Goal: Transaction & Acquisition: Purchase product/service

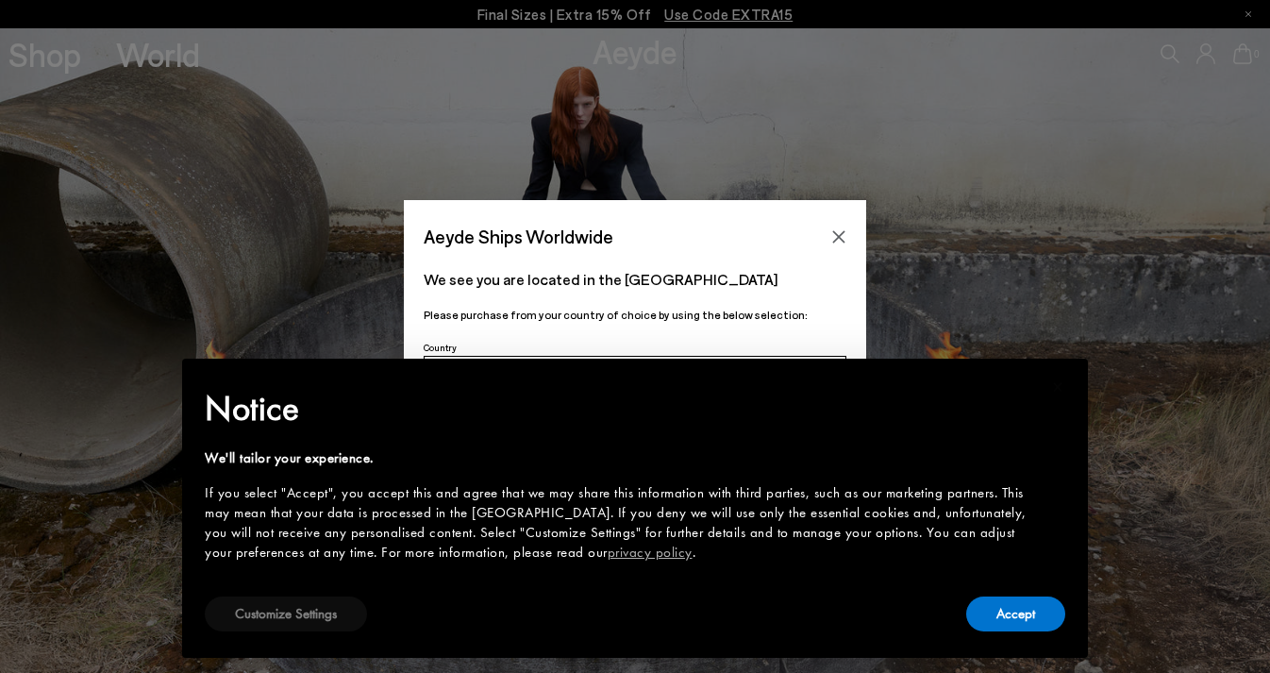
click at [304, 624] on button "Customize Settings" at bounding box center [286, 613] width 162 height 35
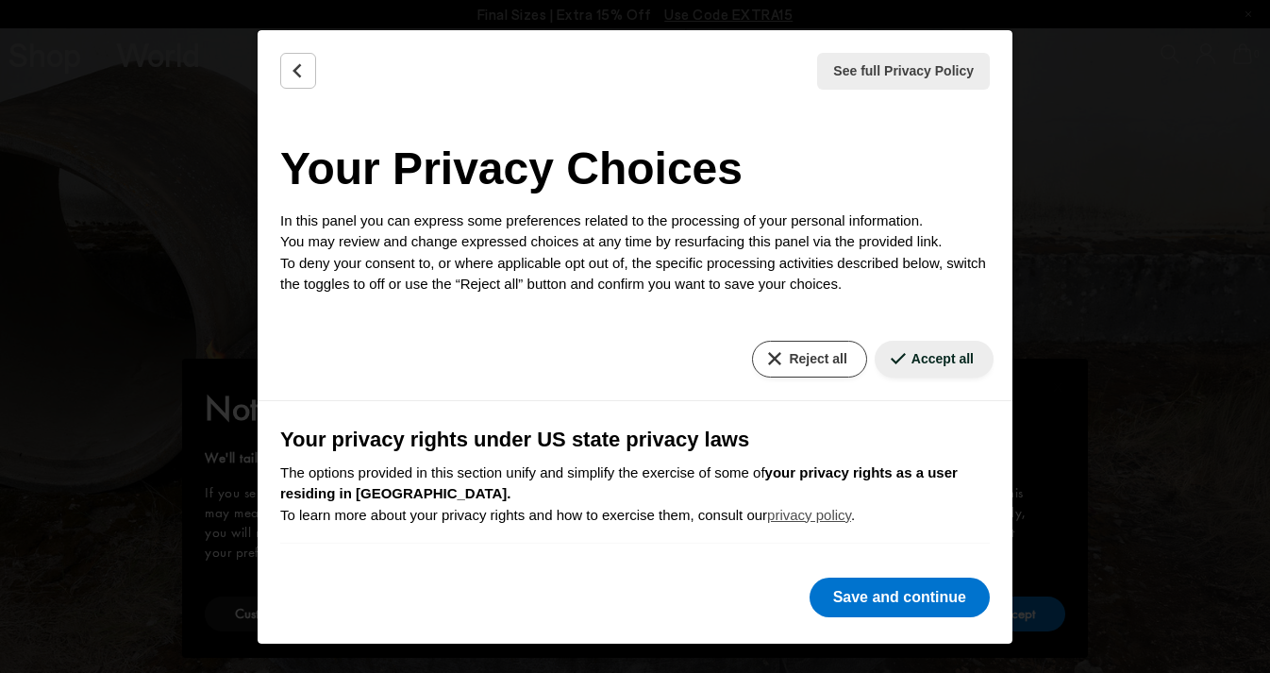
click at [808, 356] on button "Reject all" at bounding box center [809, 359] width 114 height 37
click at [808, 358] on button "Reject all" at bounding box center [809, 359] width 114 height 37
click at [769, 360] on button "Reject all" at bounding box center [809, 359] width 114 height 37
click at [288, 71] on button "Back" at bounding box center [298, 71] width 36 height 36
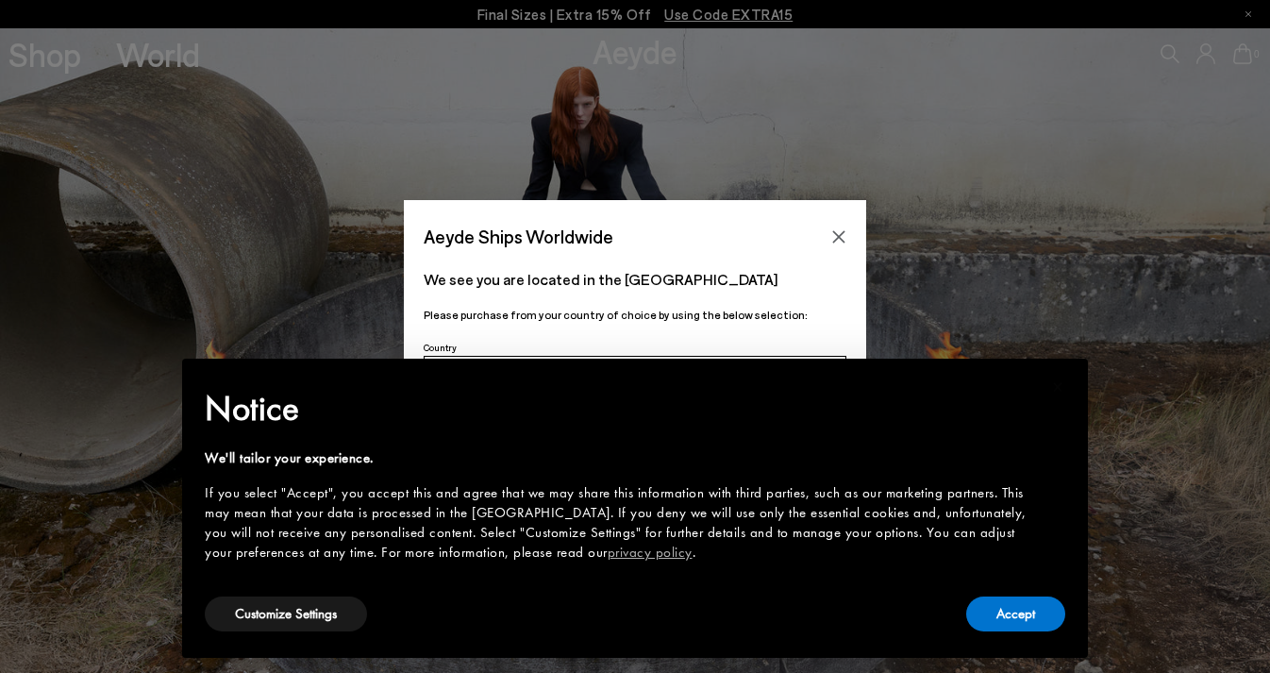
click at [837, 236] on icon "Close" at bounding box center [839, 236] width 12 height 12
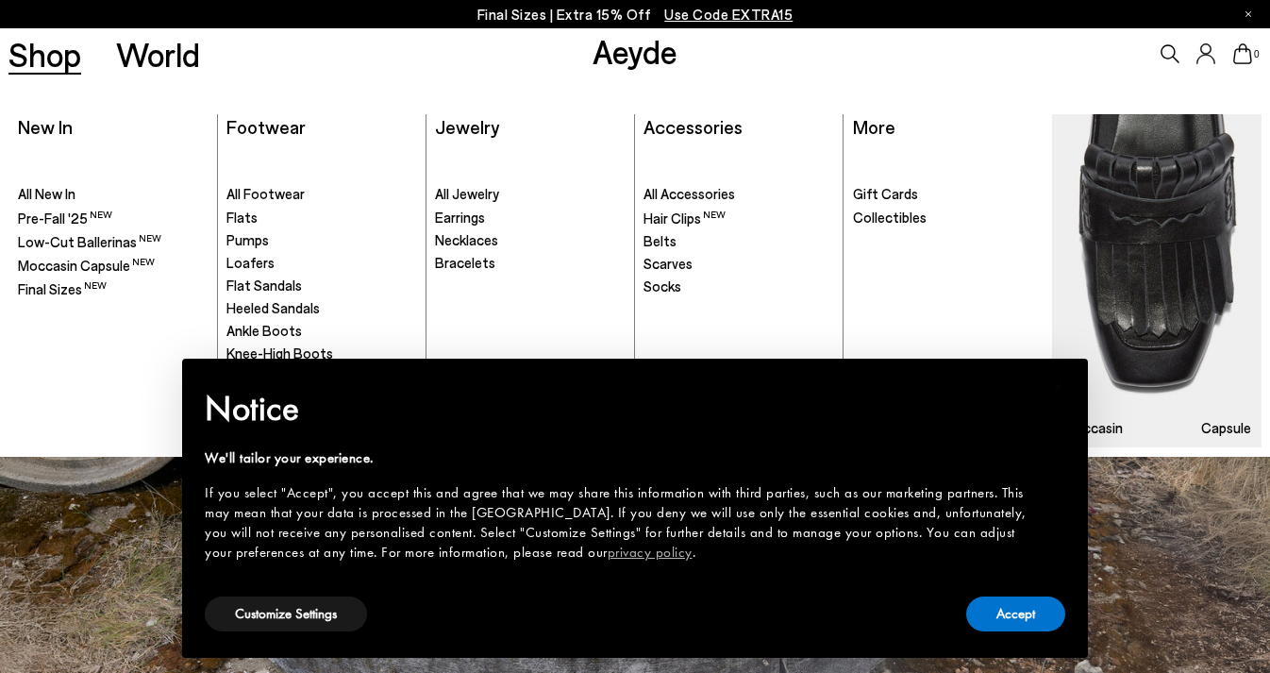
click at [71, 48] on link "Shop" at bounding box center [44, 54] width 73 height 33
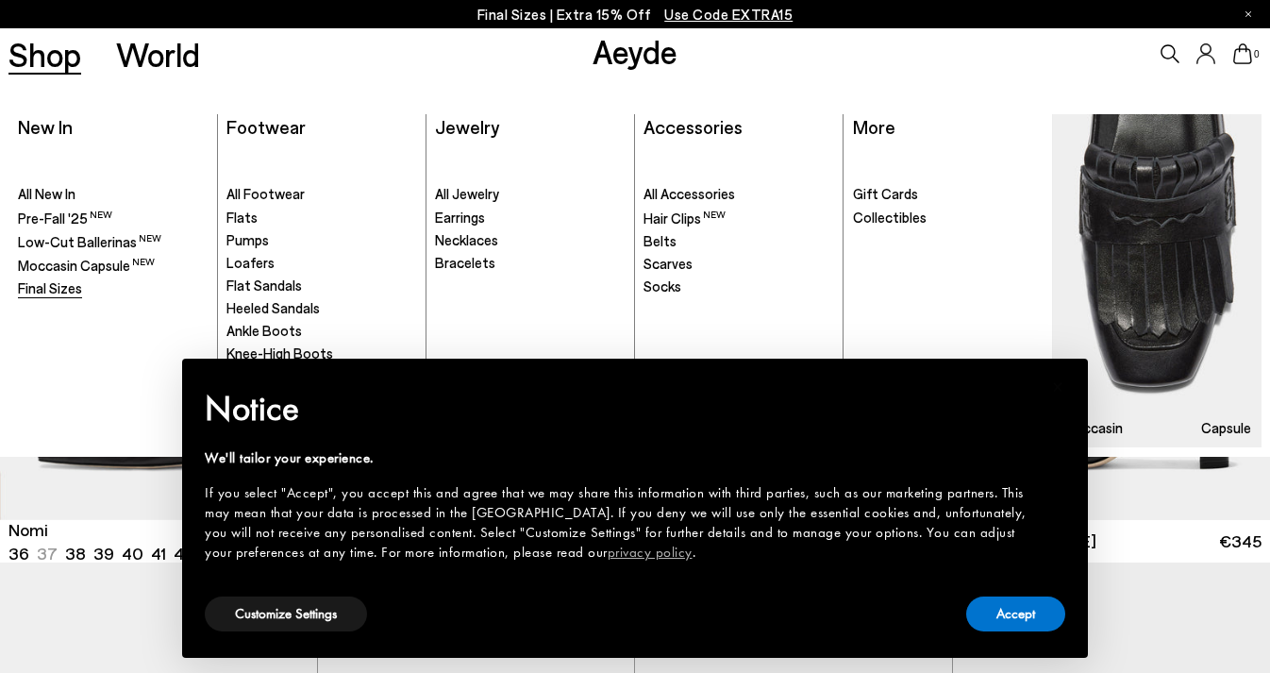
click at [73, 288] on span "Final Sizes" at bounding box center [50, 287] width 64 height 17
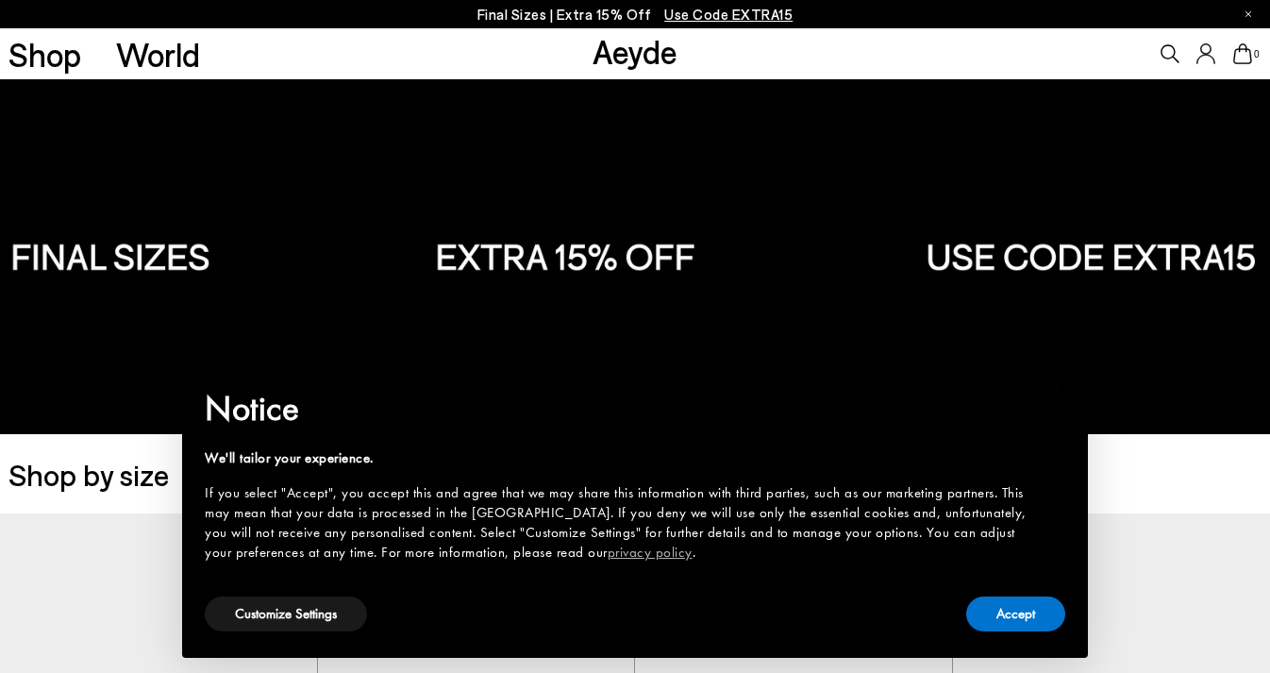
scroll to position [92, 0]
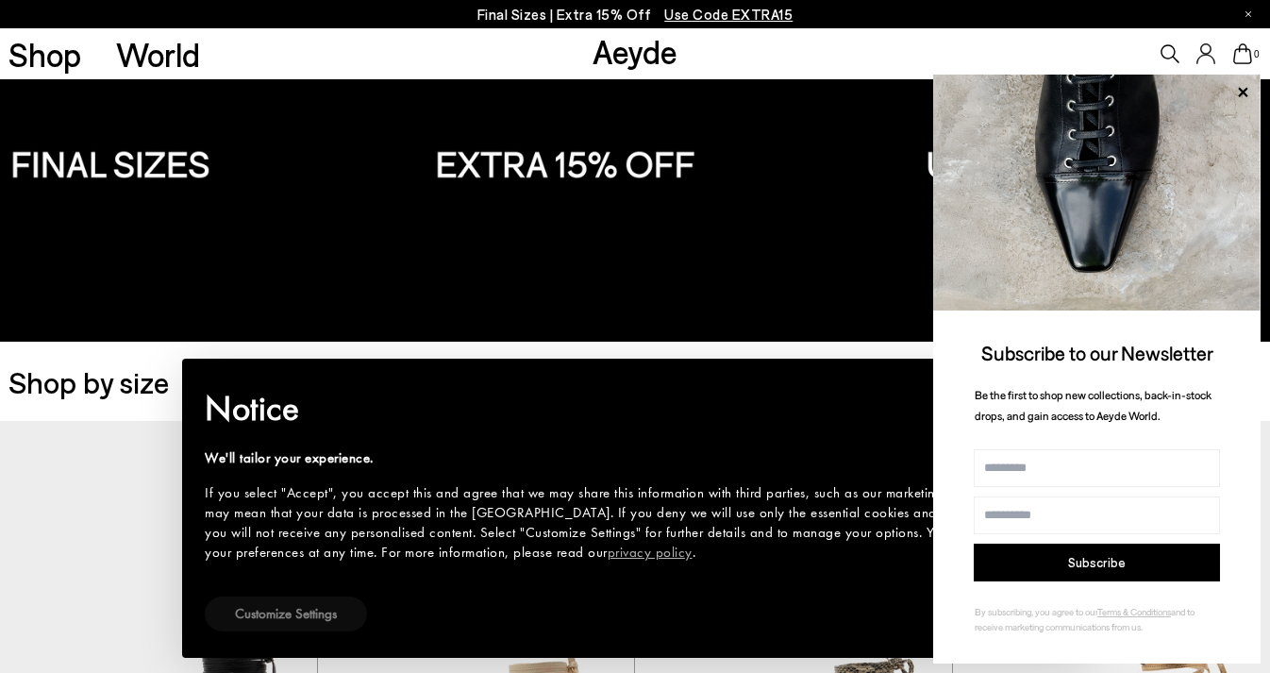
click at [335, 616] on button "Customize Settings" at bounding box center [286, 613] width 162 height 35
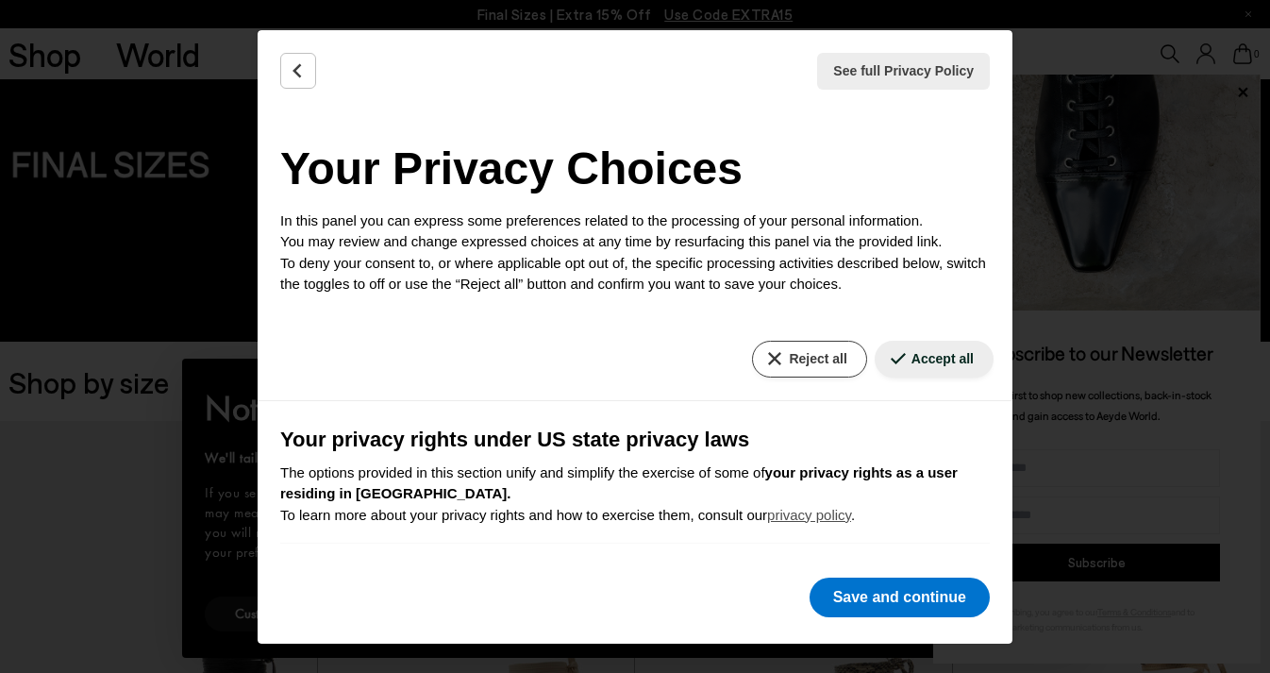
click at [807, 354] on button "Reject all" at bounding box center [809, 359] width 114 height 37
click at [846, 591] on button "Save and continue" at bounding box center [900, 597] width 180 height 40
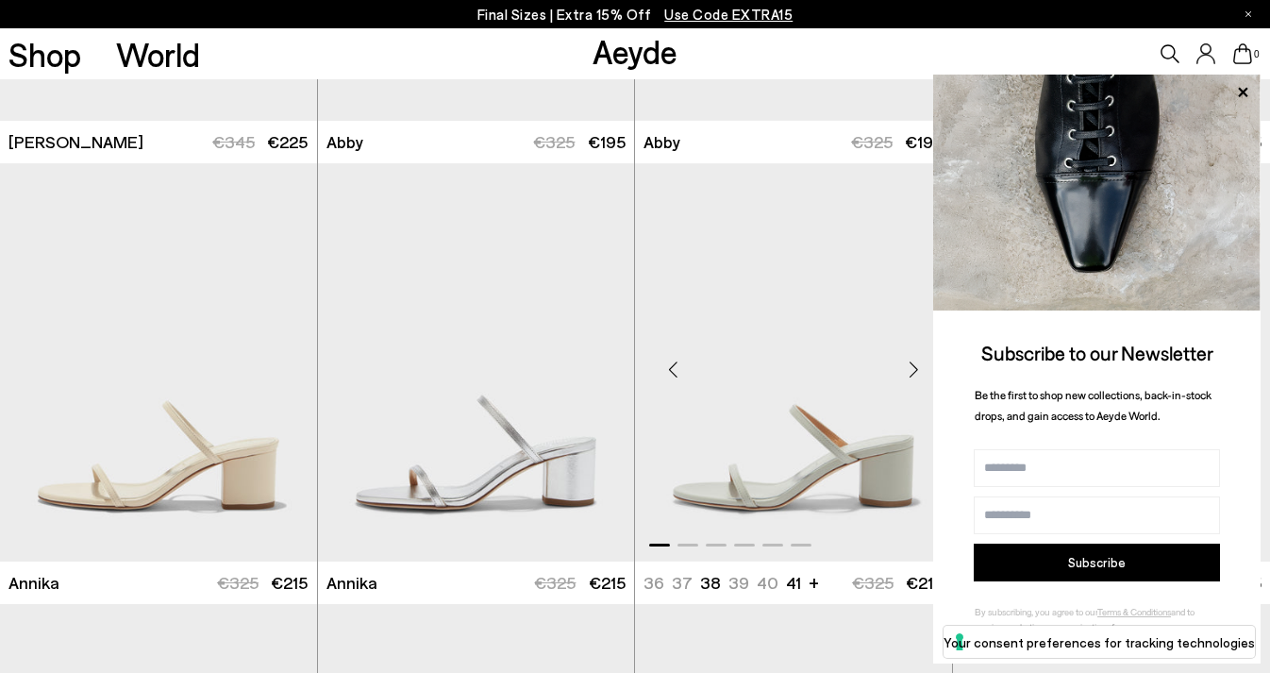
scroll to position [1233, 0]
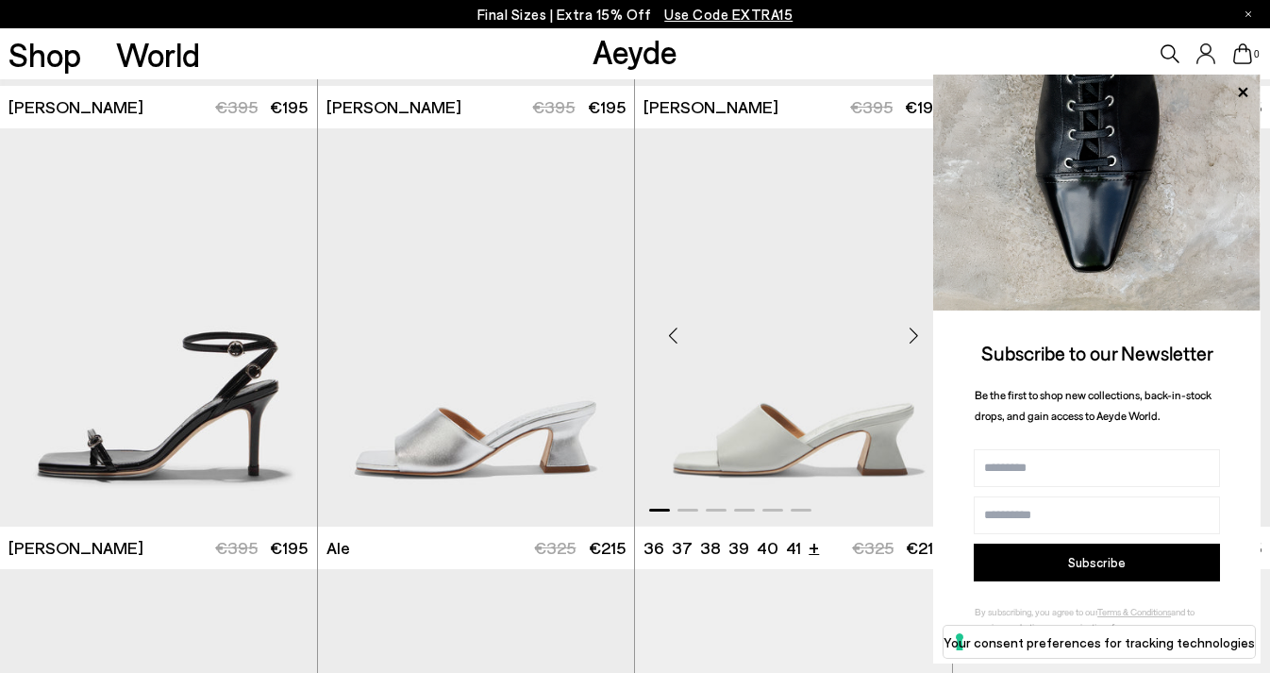
scroll to position [3472, 0]
